Goal: Navigation & Orientation: Go to known website

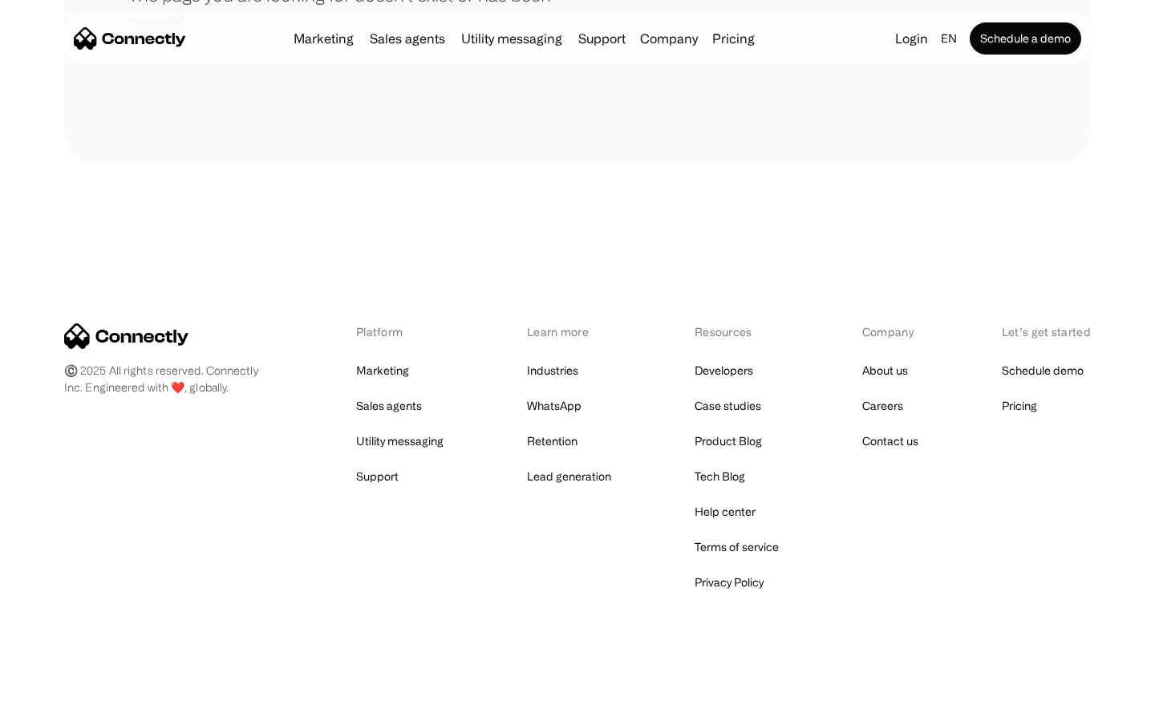
scroll to position [293, 0]
